Goal: Task Accomplishment & Management: Manage account settings

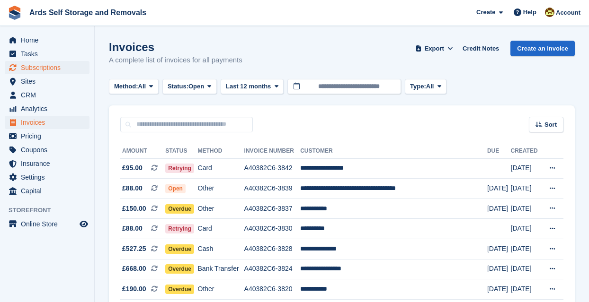
scroll to position [103, 0]
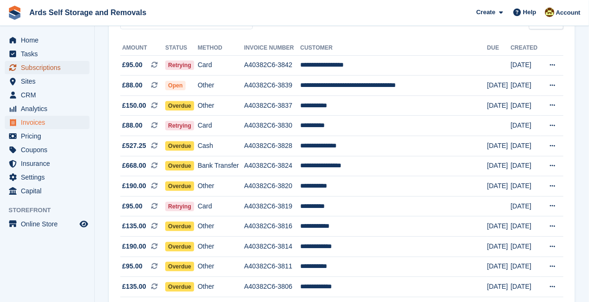
click at [35, 64] on span "Subscriptions" at bounding box center [49, 67] width 57 height 13
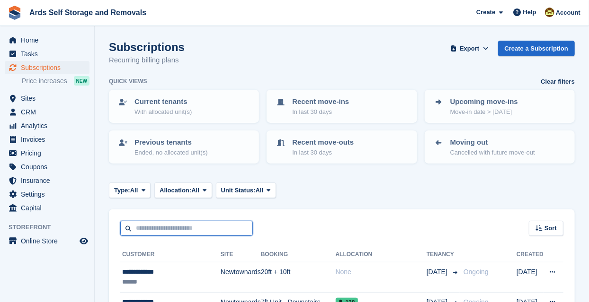
click at [181, 225] on input "text" at bounding box center [186, 229] width 133 height 16
type input "*****"
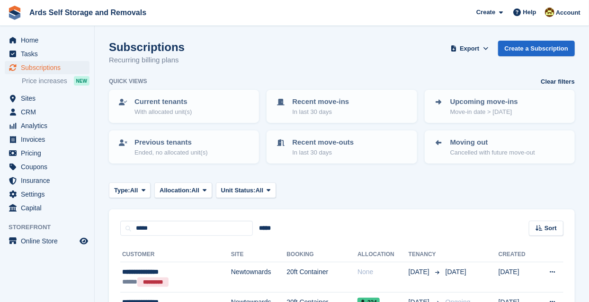
click at [102, 247] on section "Subscriptions Recurring billing plans Export Export Subscriptions Export a CSV …" at bounding box center [342, 245] width 494 height 490
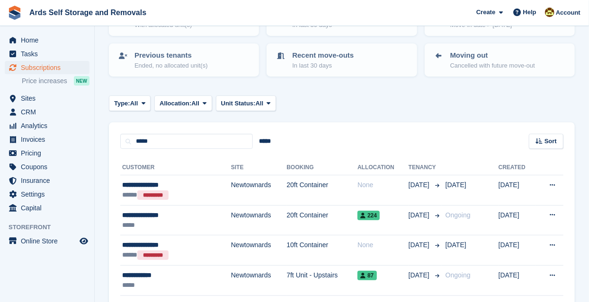
scroll to position [86, 0]
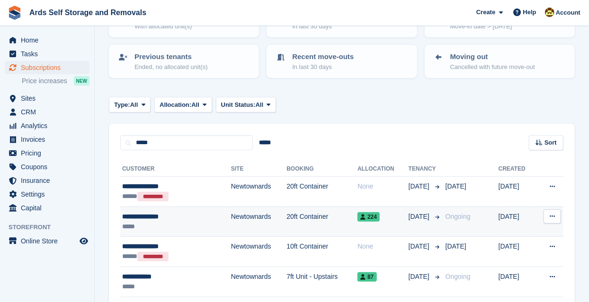
drag, startPoint x: 361, startPoint y: 213, endPoint x: 350, endPoint y: 216, distance: 10.7
click at [357, 216] on span "224" at bounding box center [368, 217] width 22 height 9
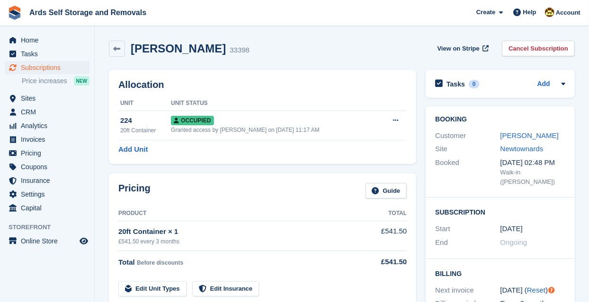
click at [418, 216] on div "Pricing Guide Product Total 20ft Container × 1 £541.50 every 3 months £541.50 T…" at bounding box center [262, 240] width 317 height 142
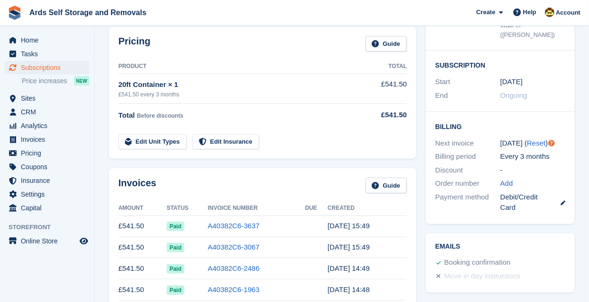
scroll to position [155, 0]
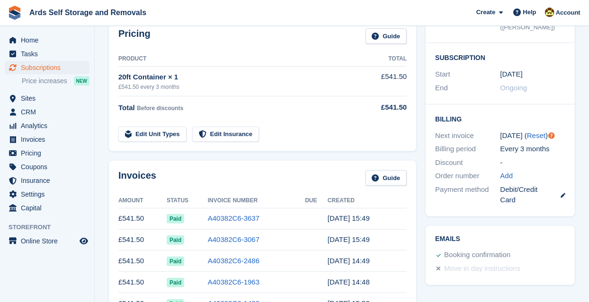
click at [418, 153] on div "Pricing Guide Product Total 20ft Container × 1 £541.50 every 3 months £541.50 T…" at bounding box center [262, 85] width 317 height 142
